Goal: Ask a question: Seek information or help from site administrators or community

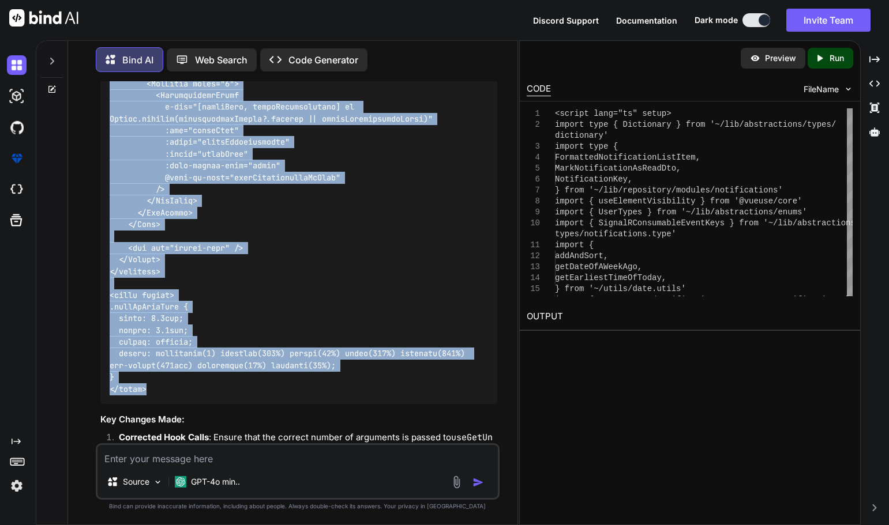
scroll to position [20625, 0]
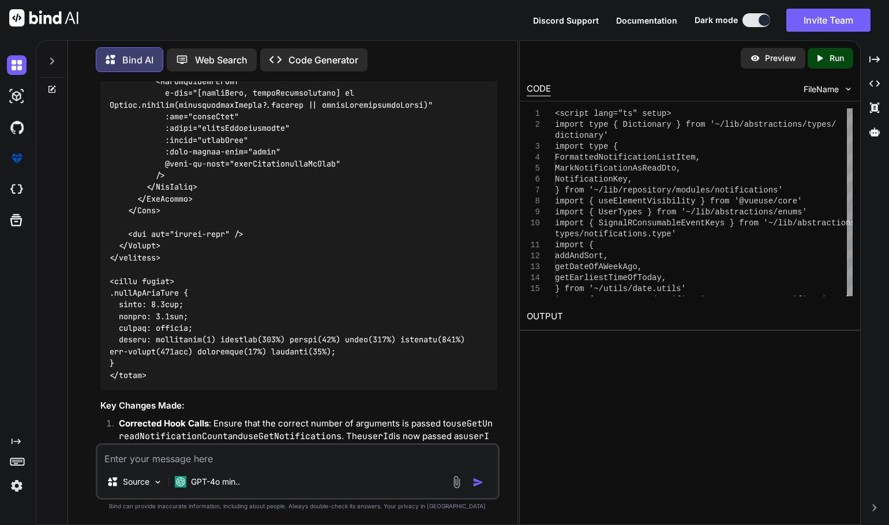
click at [258, 461] on textarea at bounding box center [297, 455] width 400 height 21
paste textarea "[vue-tsc] Expected 0 arguments, but got 1. /nova/Osiris.Nova.Internal.UI/compon…"
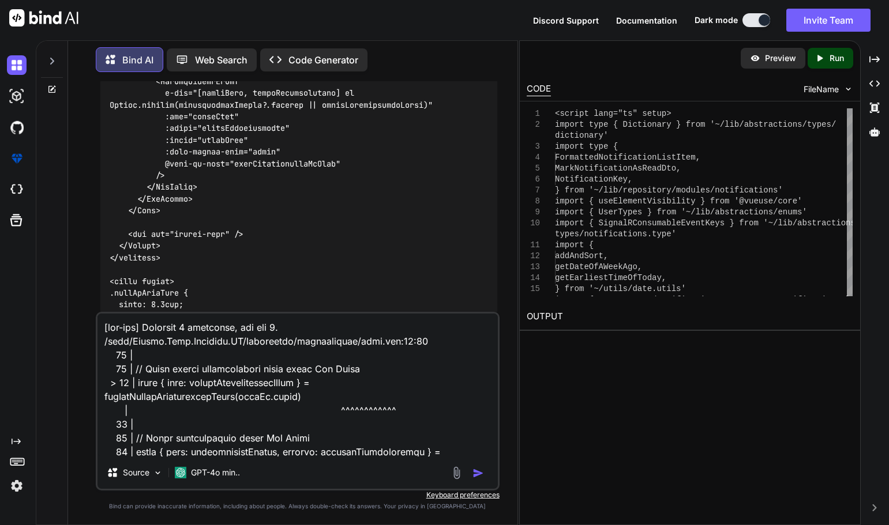
scroll to position [4679, 0]
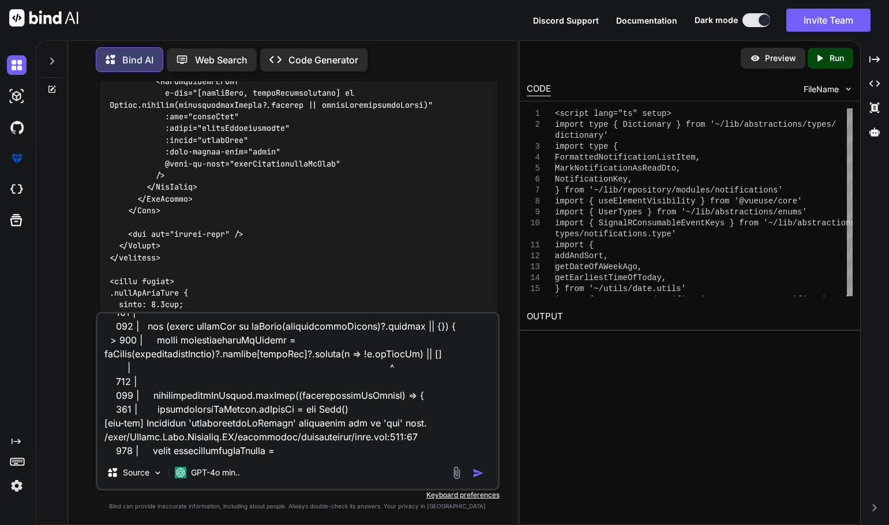
type textarea "[vue-tsc] Expected 0 arguments, but got 1. /nova/Osiris.Nova.Internal.UI/compon…"
click at [479, 471] on img "button" at bounding box center [478, 474] width 12 height 12
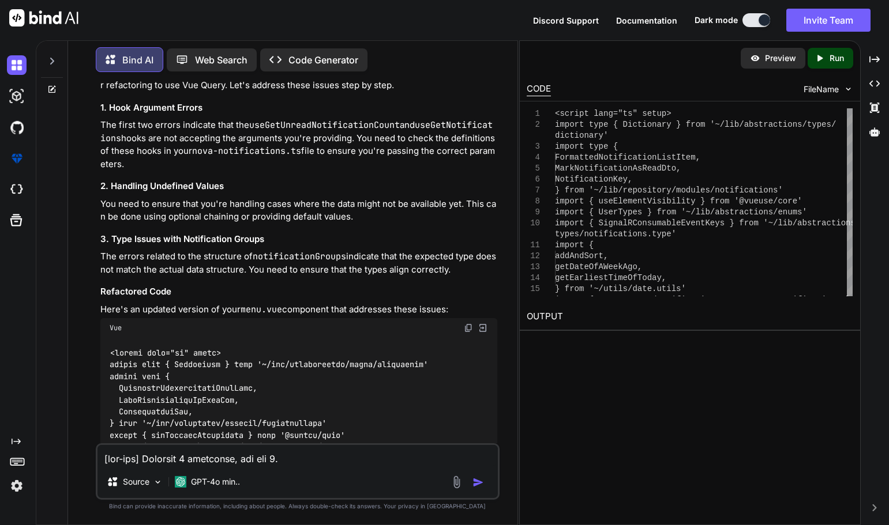
scroll to position [23409, 0]
click at [468, 322] on img at bounding box center [468, 326] width 9 height 9
click at [22, 62] on img at bounding box center [17, 65] width 20 height 20
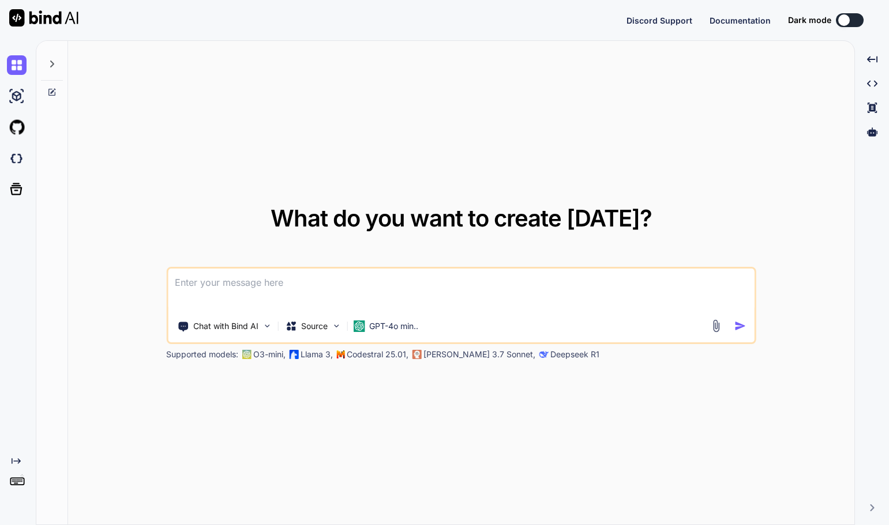
click at [248, 289] on textarea at bounding box center [461, 290] width 586 height 43
type textarea "x"
type textarea "l"
type textarea "x"
type textarea "le"
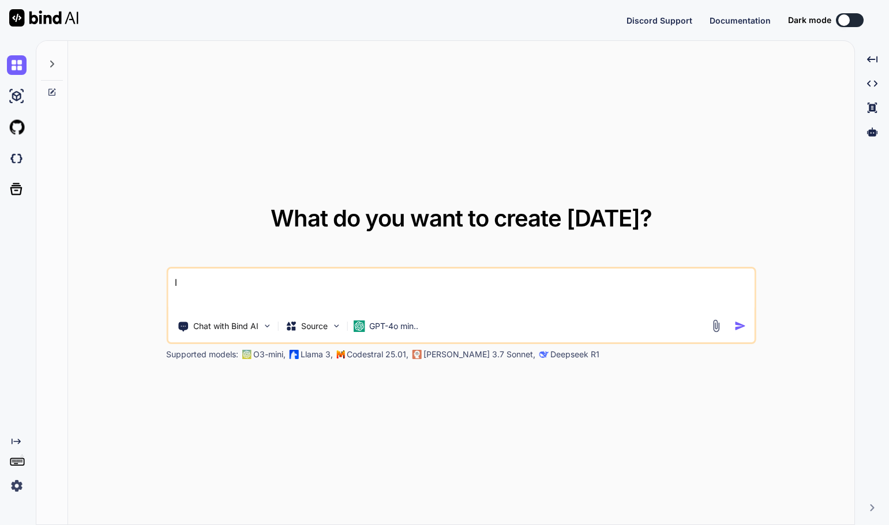
type textarea "x"
type textarea "l"
type textarea "x"
type textarea "h"
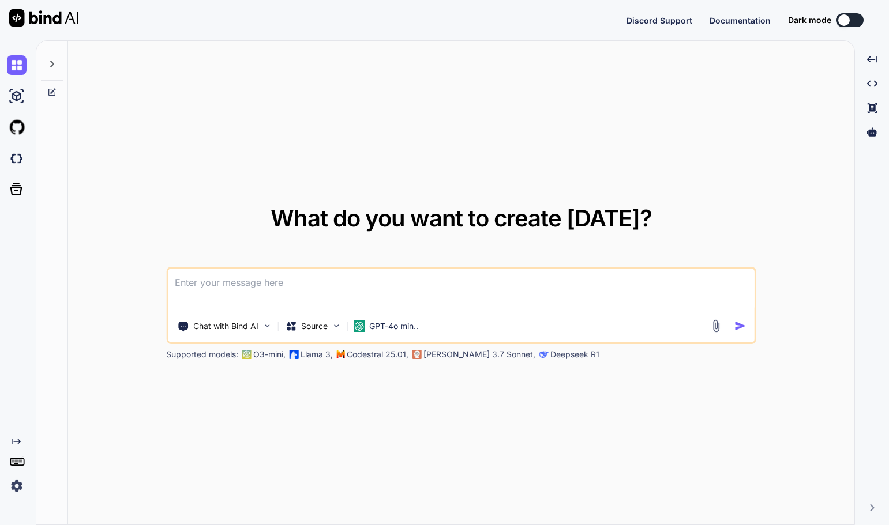
type textarea "x"
type textarea "he"
type textarea "x"
type textarea "hep"
type textarea "x"
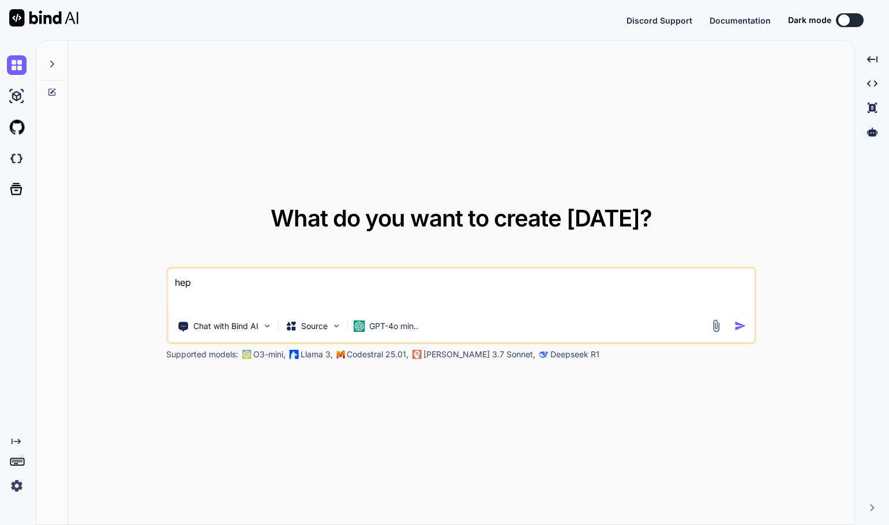
type textarea "hep"
type textarea "x"
type textarea "hep m"
type textarea "x"
type textarea "hep me"
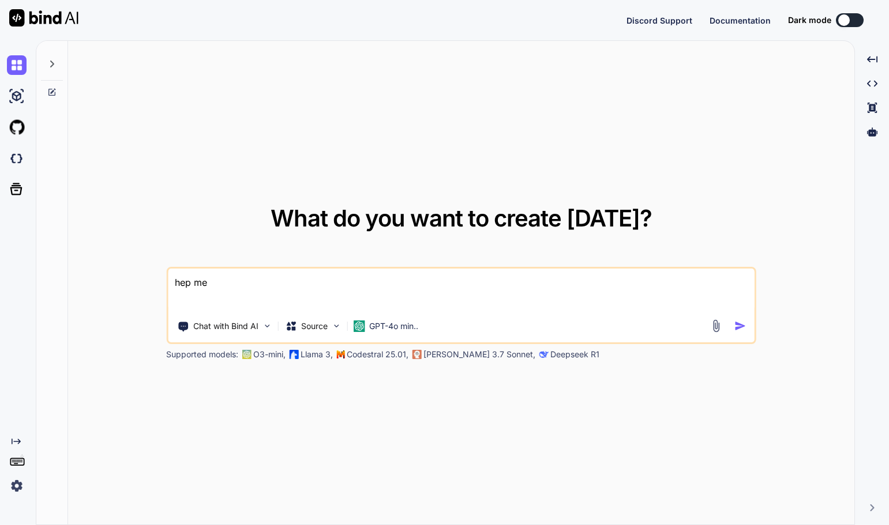
type textarea "x"
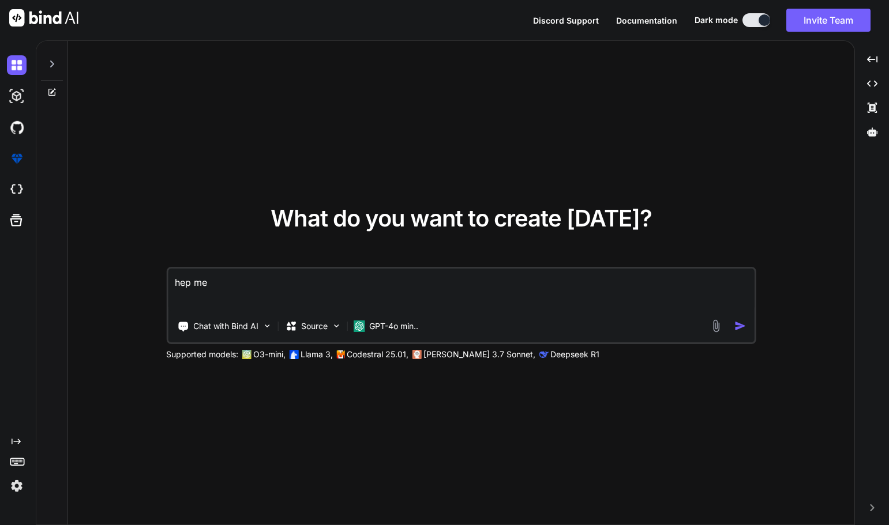
type textarea "hep me"
type textarea "x"
type textarea "hep me f"
type textarea "x"
type textarea "hep me fi"
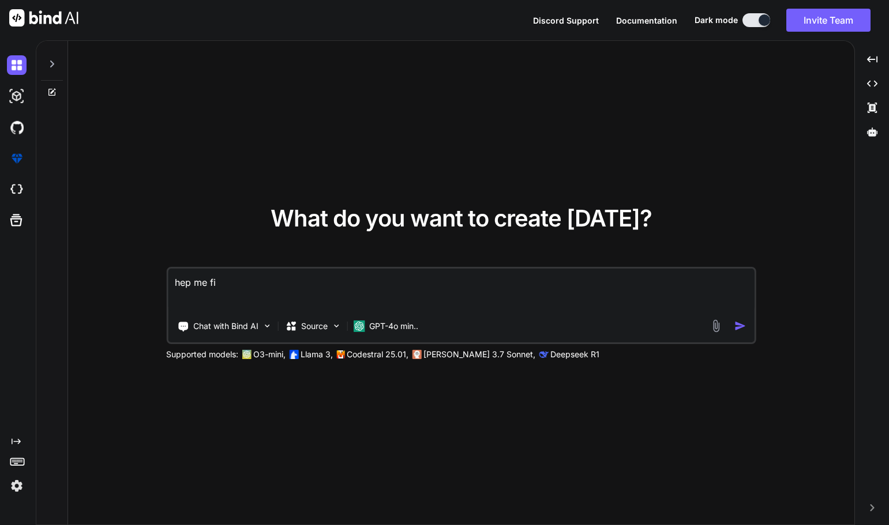
type textarea "x"
type textarea "hep me fix"
type textarea "x"
type textarea "hep me fix"
type textarea "x"
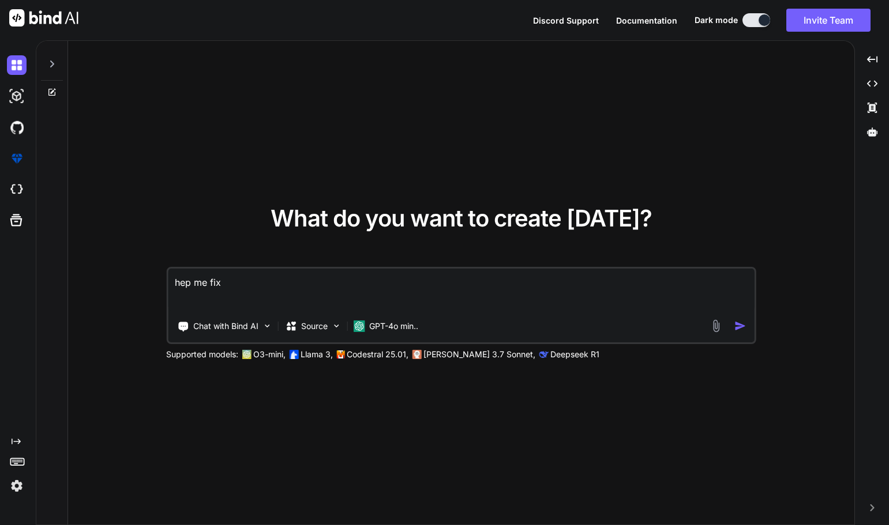
type textarea "hep me fix t"
type textarea "x"
type textarea "hep me fix th"
type textarea "x"
type textarea "hep me fix thi"
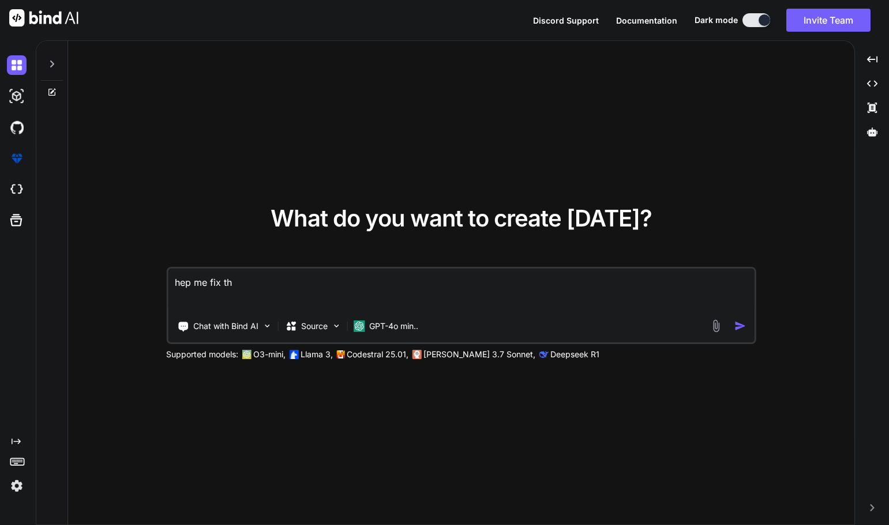
type textarea "x"
type textarea "hep me fix this"
type textarea "x"
type textarea "hep me fix this"
type textarea "x"
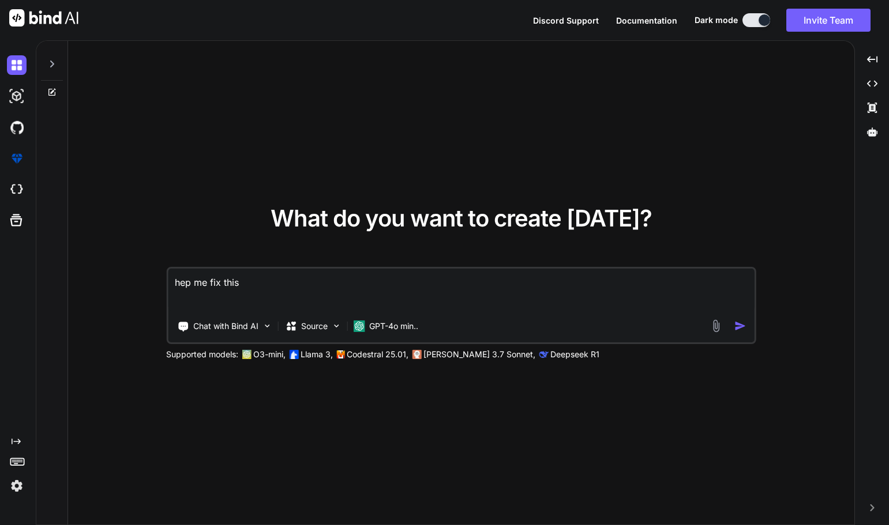
type textarea "hep me fix this e"
type textarea "x"
type textarea "hep me fix this er"
type textarea "x"
type textarea "hep me fix this err"
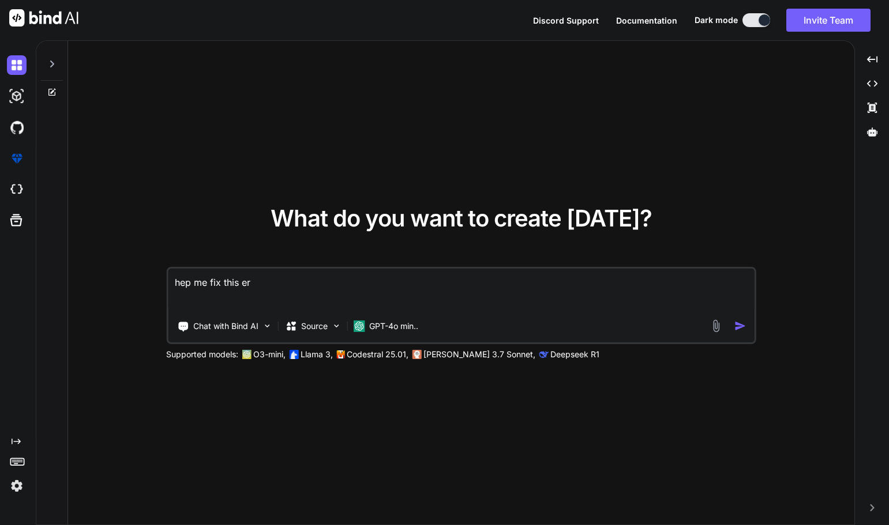
type textarea "x"
type textarea "hep me fix this erro"
type textarea "x"
type textarea "hep me fix this error"
type textarea "x"
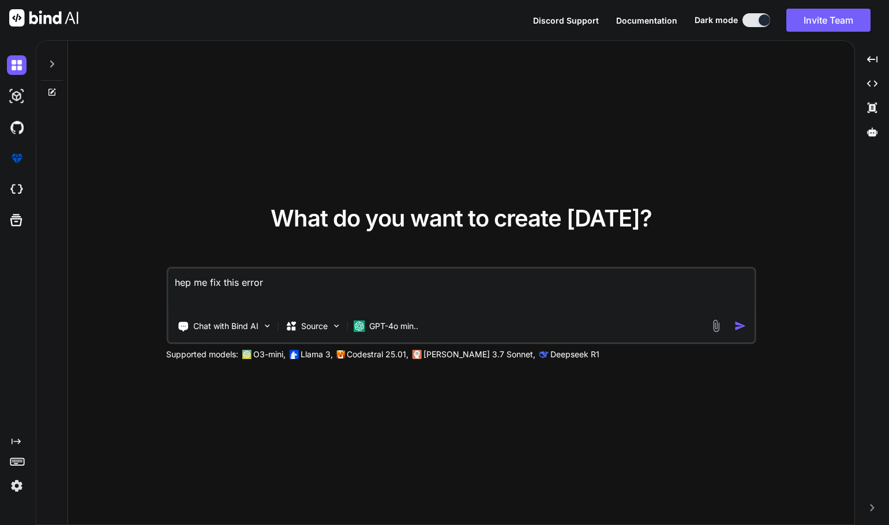
type textarea "hep me fix this errors"
type textarea "x"
type textarea "hep me fix this errors"
type textarea "x"
type textarea "hep me fix this errors <script lang="ts" setup> import type { Dictionary } from…"
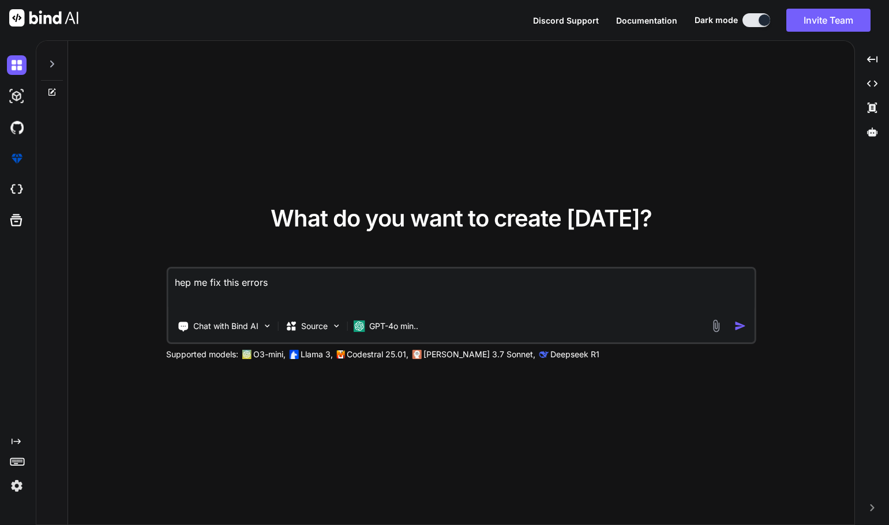
type textarea "x"
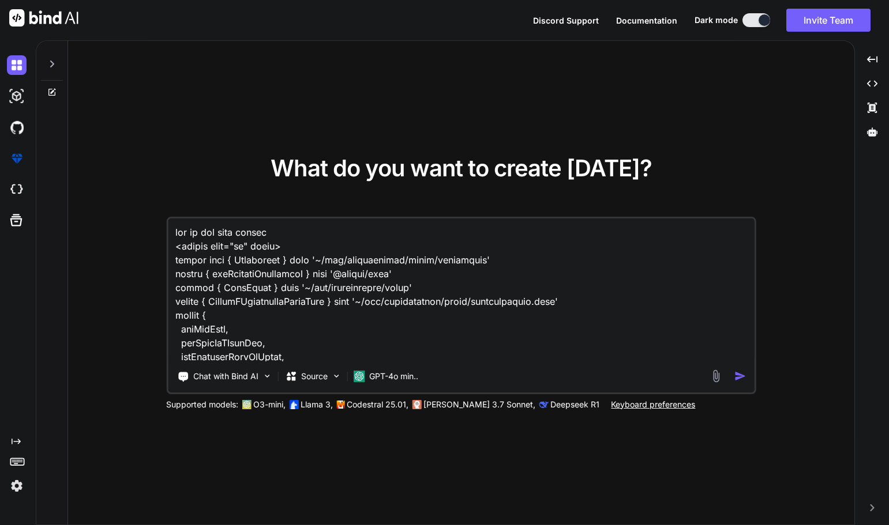
scroll to position [3988, 0]
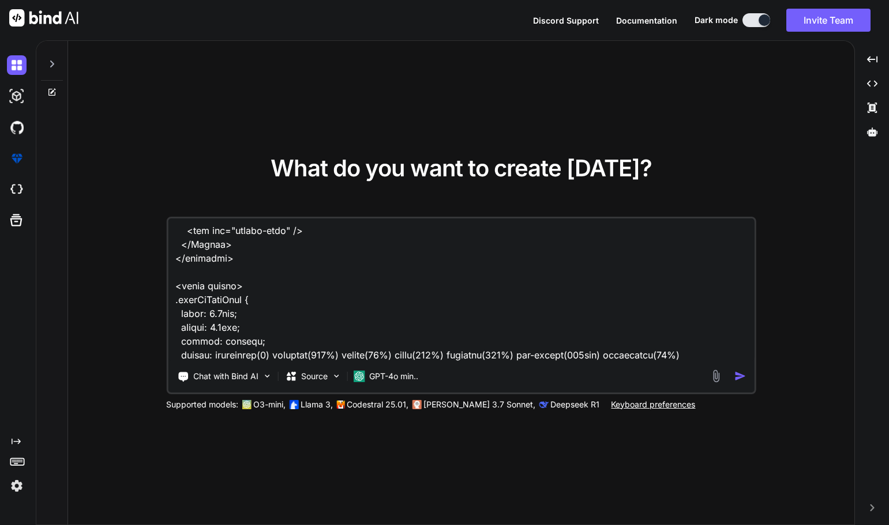
click at [253, 356] on textarea at bounding box center [461, 290] width 586 height 143
paste textarea "[vue-tsc] Element implicitly has an 'any' type because index expression is not …"
type textarea "hep me fix this errors <script lang="ts" setup> import type { Dictionary } from…"
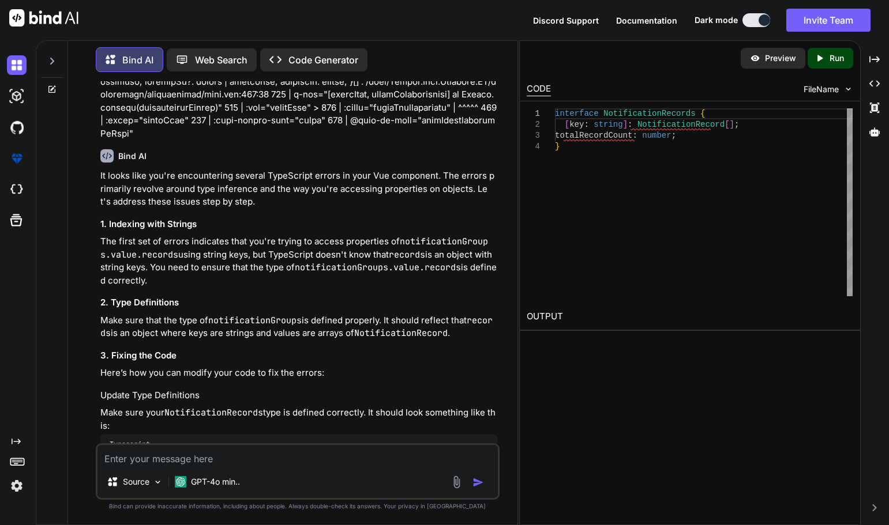
scroll to position [2307, 0]
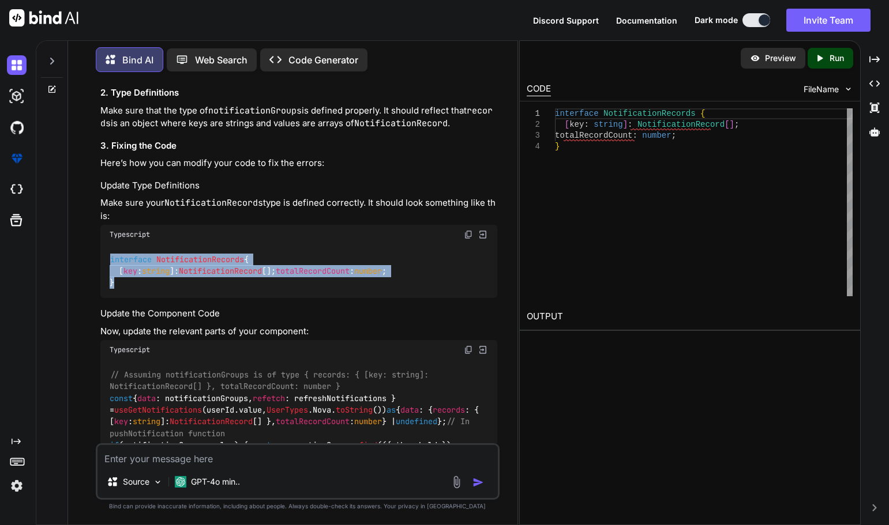
drag, startPoint x: 117, startPoint y: 244, endPoint x: 111, endPoint y: 204, distance: 41.4
click at [111, 244] on div "interface NotificationRecords { [ key : string ]: NotificationRecord []; totalR…" at bounding box center [298, 271] width 397 height 54
copy code "interface NotificationRecords { [ key : string ]: NotificationRecord []; totalR…"
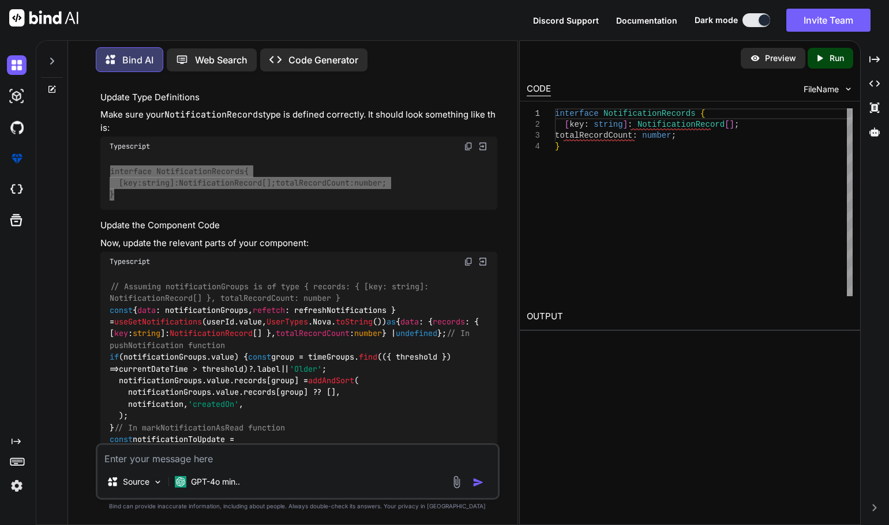
scroll to position [2364, 0]
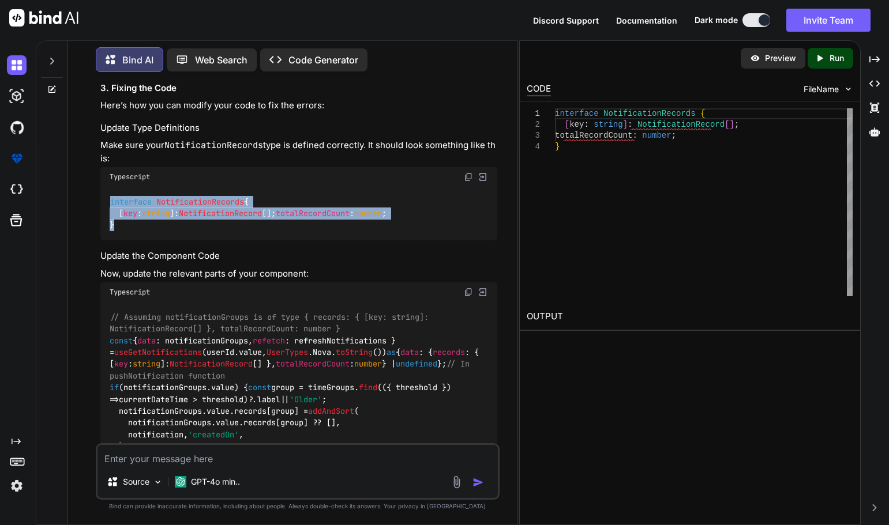
drag, startPoint x: 110, startPoint y: 300, endPoint x: 457, endPoint y: 301, distance: 347.1
click at [457, 302] on div "// Assuming notificationGroups is of type { records: { [key: string]: Notificat…" at bounding box center [298, 446] width 397 height 289
copy code "const { data : notificationGroups, refetch : refreshNotifications } ="
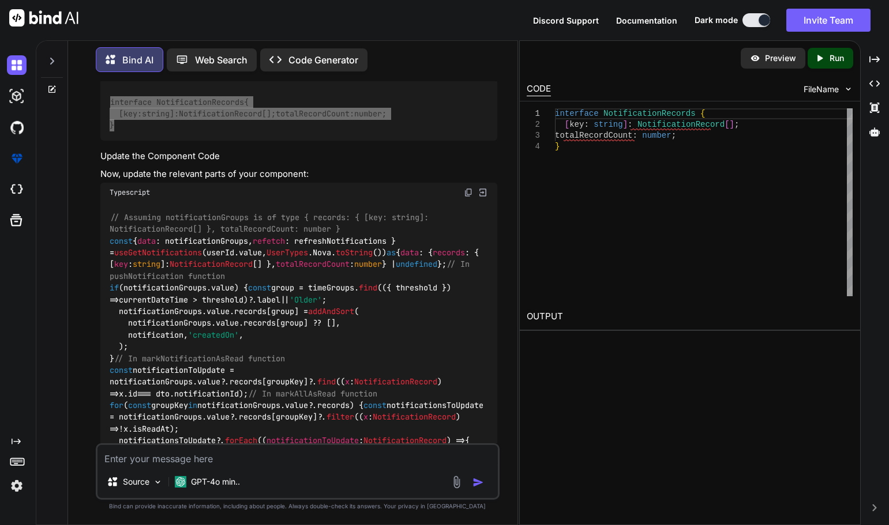
scroll to position [2480, 0]
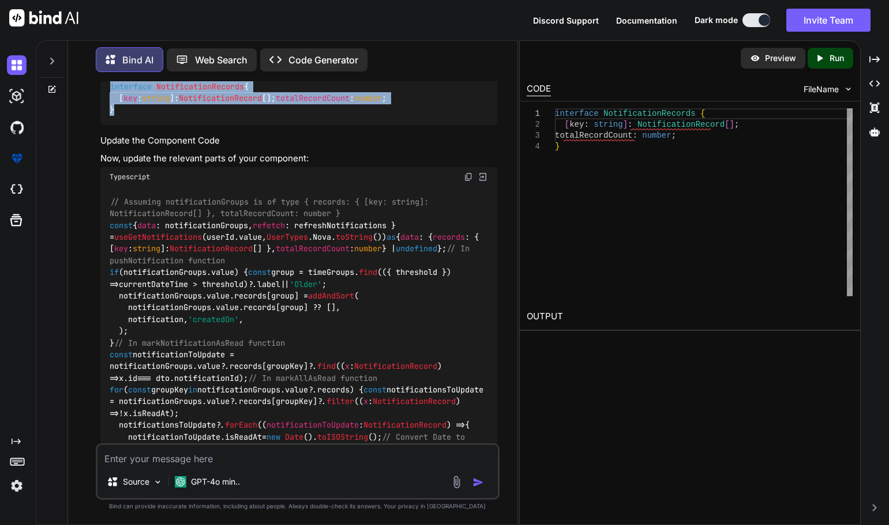
drag, startPoint x: 110, startPoint y: 174, endPoint x: 130, endPoint y: 206, distance: 38.6
click at [110, 197] on span "// Assuming notificationGroups is of type { records: { [key: string]: Notificat…" at bounding box center [271, 208] width 323 height 22
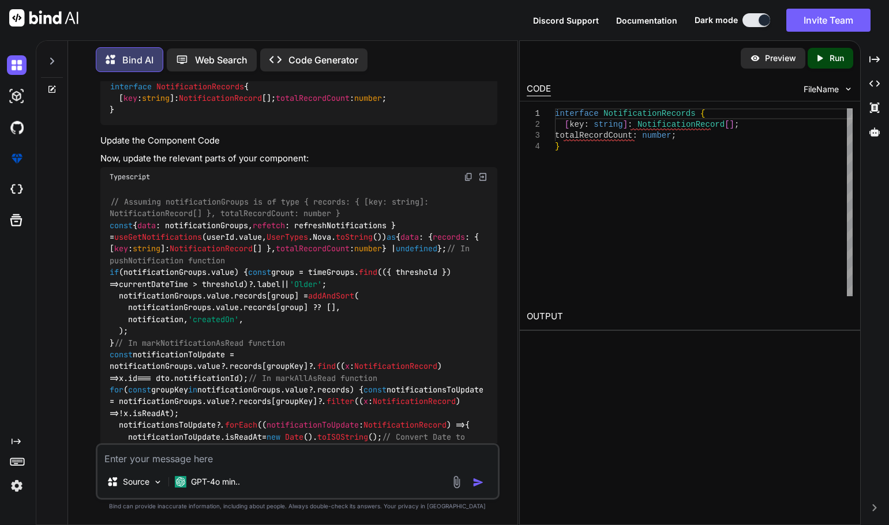
click at [396, 244] on span "undefined" at bounding box center [417, 249] width 42 height 10
drag, startPoint x: 113, startPoint y: 160, endPoint x: 155, endPoint y: 409, distance: 253.1
click at [167, 418] on div "// Assuming notificationGroups is of type { records: { [key: string]: Notificat…" at bounding box center [298, 331] width 397 height 289
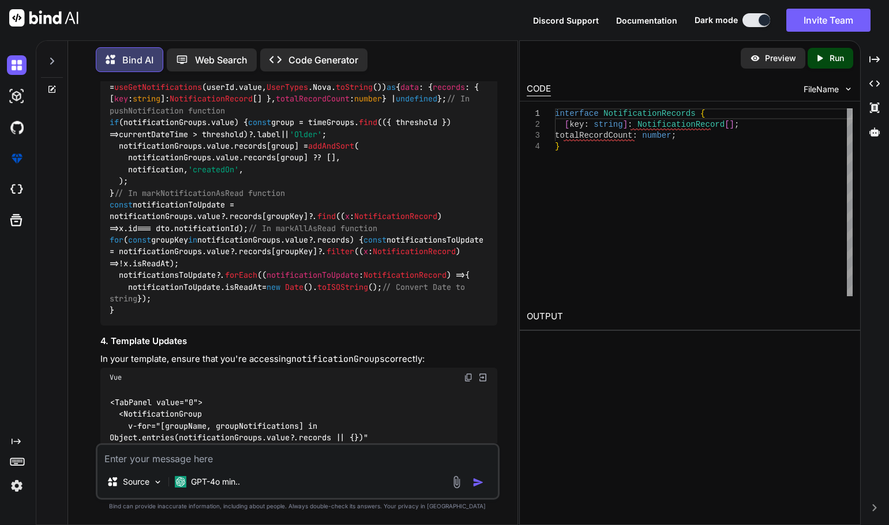
scroll to position [2622, 0]
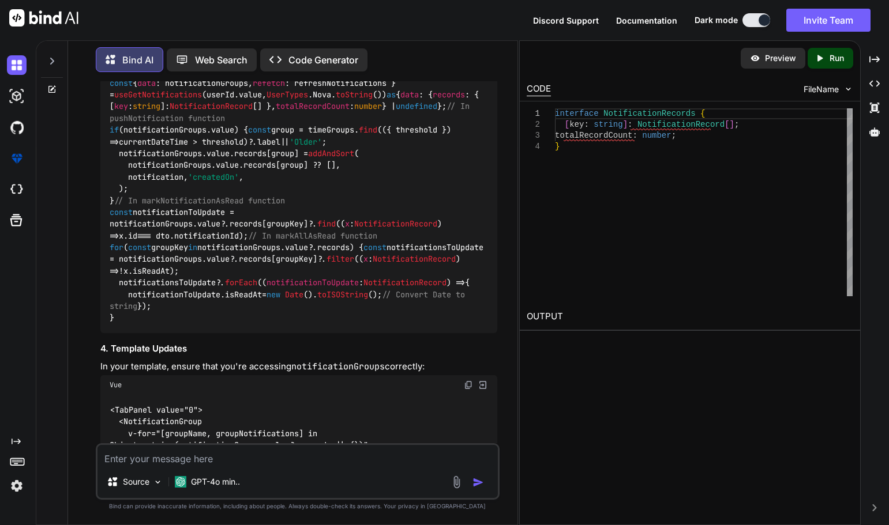
click at [356, 207] on div "// Assuming notificationGroups is of type { records: { [key: string]: Notificat…" at bounding box center [298, 188] width 397 height 289
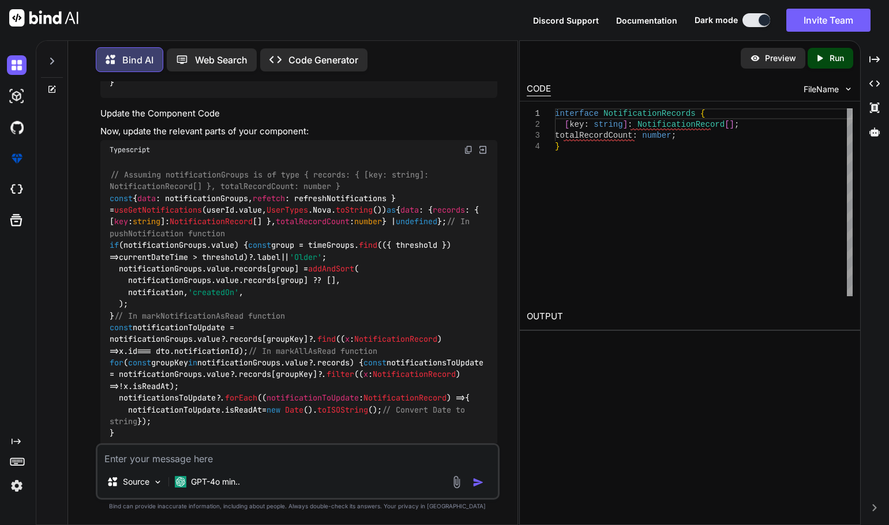
drag, startPoint x: 173, startPoint y: 193, endPoint x: 110, endPoint y: 159, distance: 71.7
click at [110, 160] on div "// Assuming notificationGroups is of type { records: { [key: string]: Notificat…" at bounding box center [298, 304] width 397 height 289
copy code "const { data : notificationGroups, refetch : refreshNotifications } = useGetNot…"
click at [174, 219] on span "// In pushNotification function" at bounding box center [292, 228] width 364 height 22
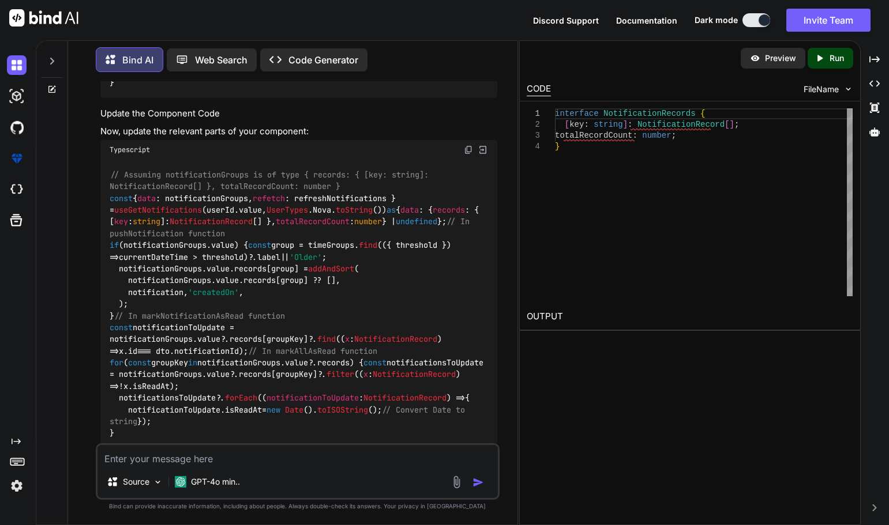
drag, startPoint x: 161, startPoint y: 238, endPoint x: 157, endPoint y: 233, distance: 6.6
click at [161, 236] on code "// Assuming notificationGroups is of type { records: { [key: string]: Notificat…" at bounding box center [299, 304] width 378 height 270
click at [164, 227] on code "// Assuming notificationGroups is of type { records: { [key: string]: Notificat…" at bounding box center [299, 304] width 378 height 270
click at [345, 214] on div "// Assuming notificationGroups is of type { records: { [key: string]: Notificat…" at bounding box center [298, 304] width 397 height 289
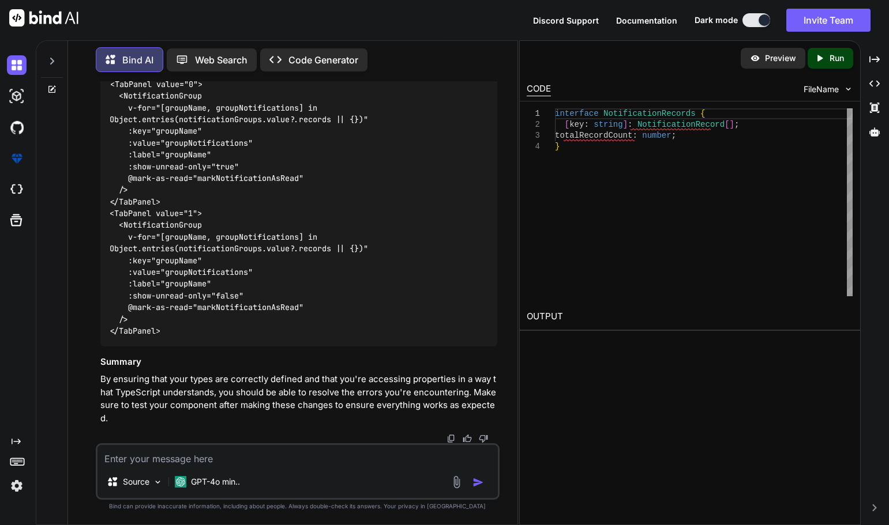
scroll to position [3026, 0]
click at [187, 458] on textarea at bounding box center [297, 455] width 400 height 21
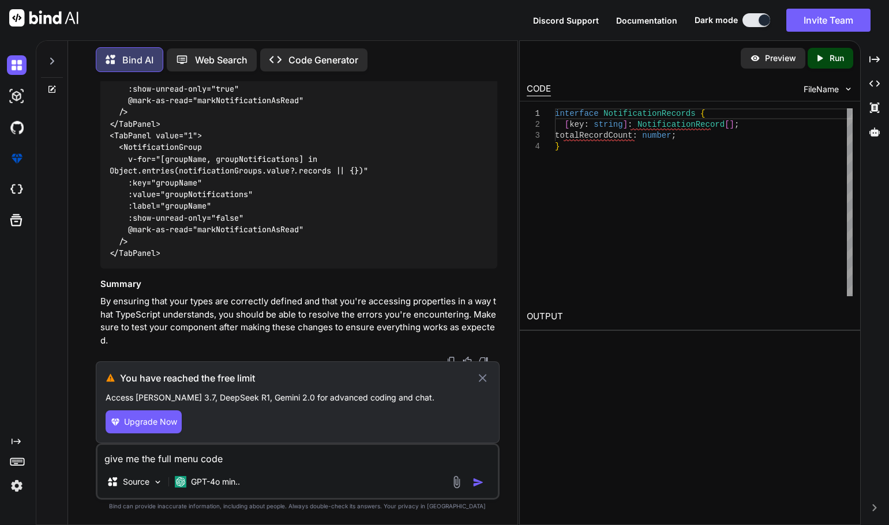
type textarea "give me the full menu code"
click at [17, 483] on img at bounding box center [17, 486] width 20 height 20
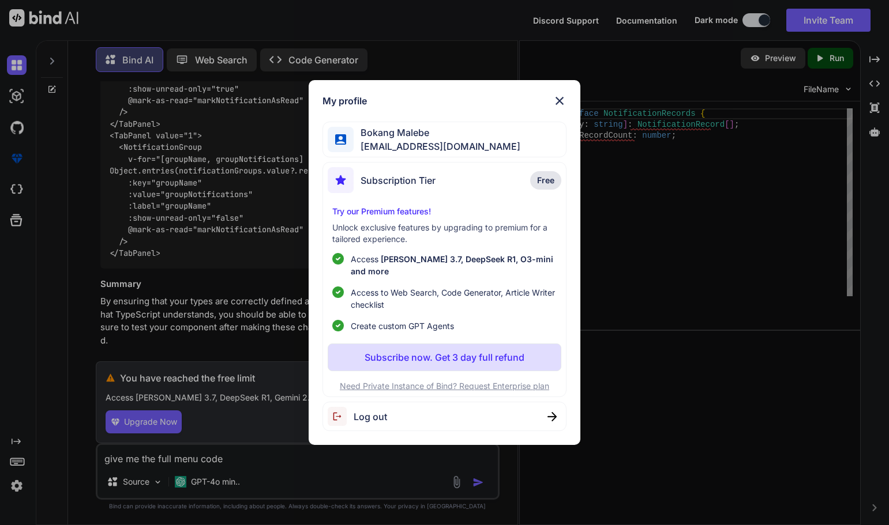
click at [392, 404] on div "Log out" at bounding box center [444, 416] width 244 height 29
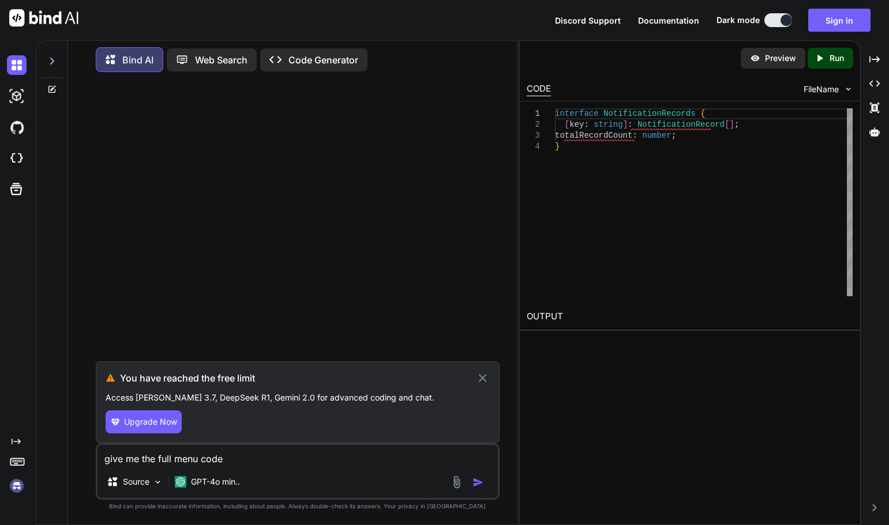
scroll to position [0, 0]
click at [845, 21] on button "Sign in" at bounding box center [839, 20] width 62 height 23
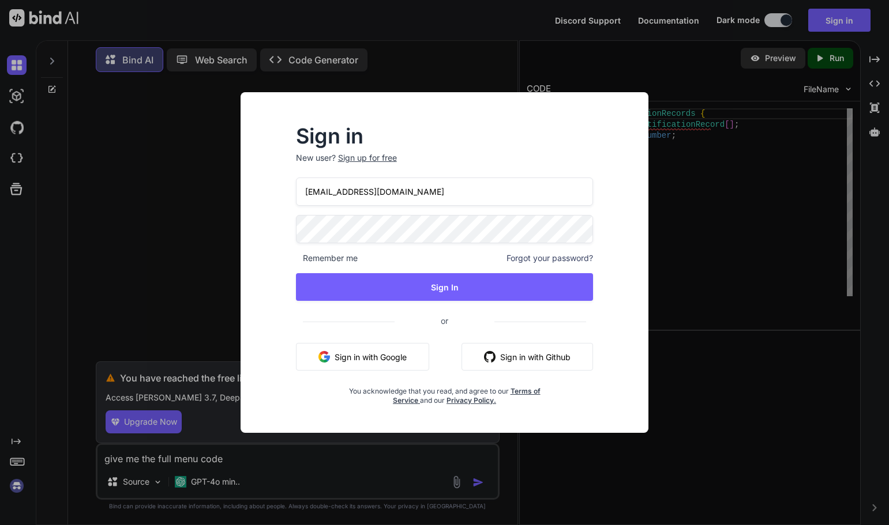
drag, startPoint x: 336, startPoint y: 190, endPoint x: 294, endPoint y: 191, distance: 42.7
click at [294, 191] on div "Sign in New user? Sign up for free bokangkmalebe@gmail.com Remember me Forgot y…" at bounding box center [444, 266] width 334 height 279
type input "tumisangofentsemalebe@gmail.com"
click at [598, 141] on div "Sign in New user? Sign up for free tumisangofentsemalebe@gmail.com Remember me …" at bounding box center [444, 266] width 334 height 279
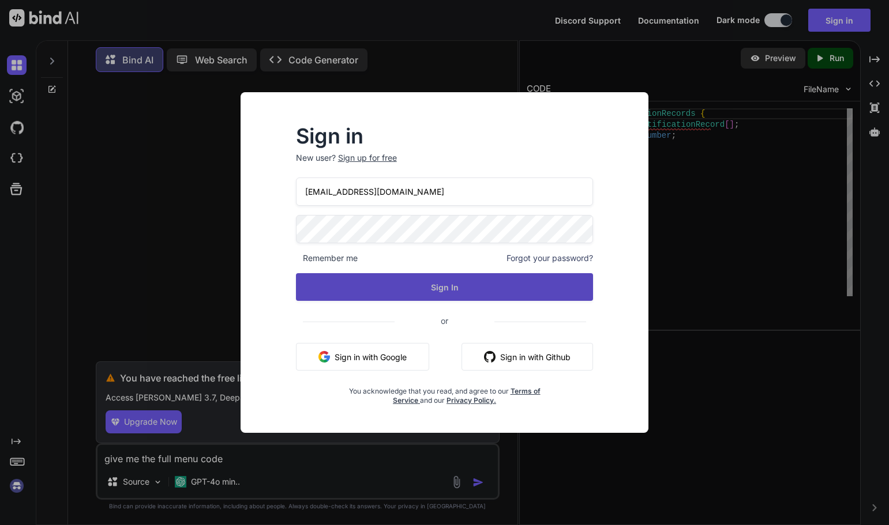
click at [438, 292] on button "Sign In" at bounding box center [445, 287] width 298 height 28
